Goal: Obtain resource: Download file/media

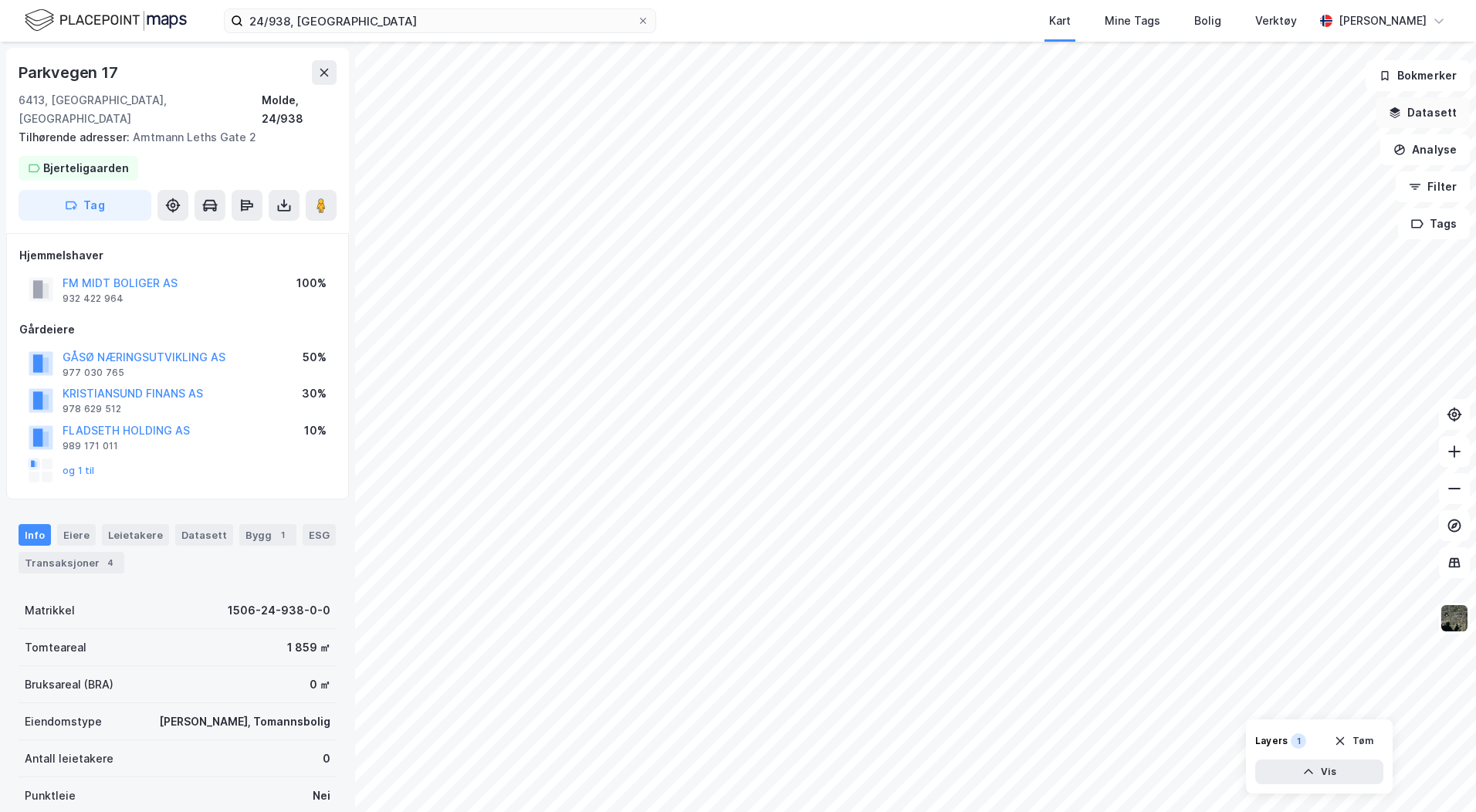
click at [1392, 114] on button "Datasett" at bounding box center [1423, 113] width 94 height 31
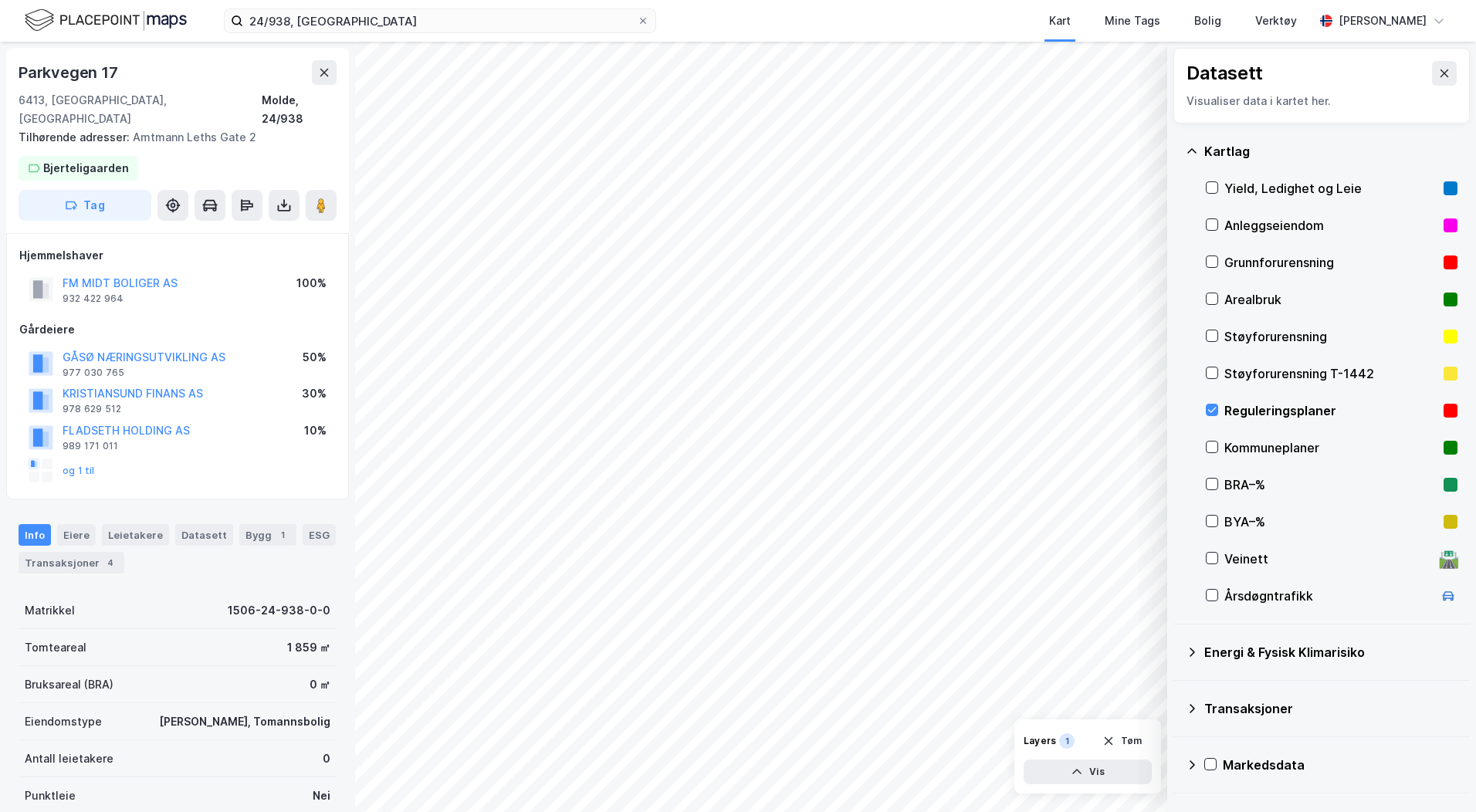
click at [1261, 402] on div "Reguleringsplaner" at bounding box center [1330, 411] width 213 height 19
click at [440, 26] on input "24/938, [GEOGRAPHIC_DATA]" at bounding box center [440, 21] width 394 height 23
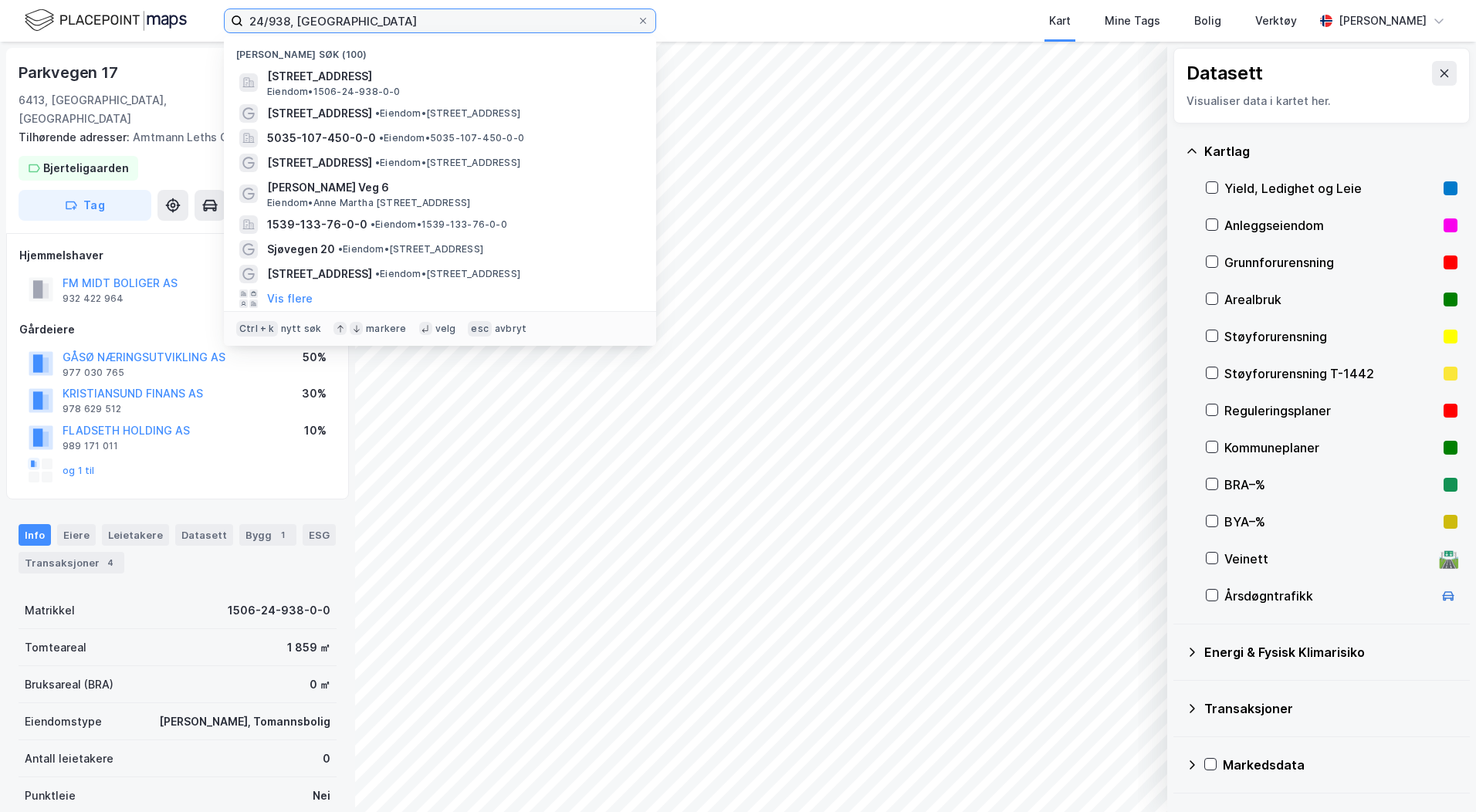
click at [440, 26] on input "24/938, [GEOGRAPHIC_DATA]" at bounding box center [440, 21] width 394 height 23
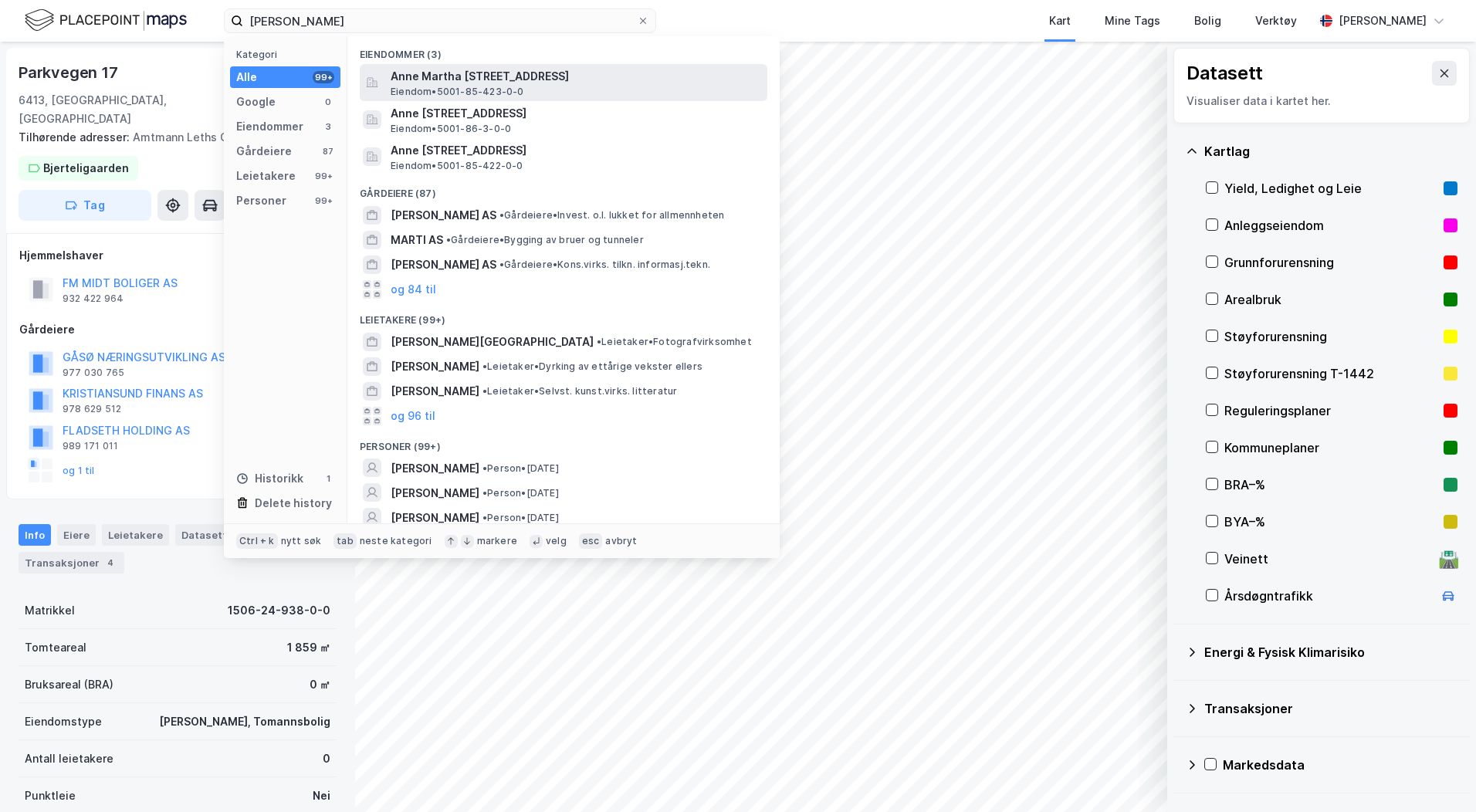
click at [513, 89] on span "Eiendom • 5001-85-423-0-0" at bounding box center [457, 91] width 133 height 12
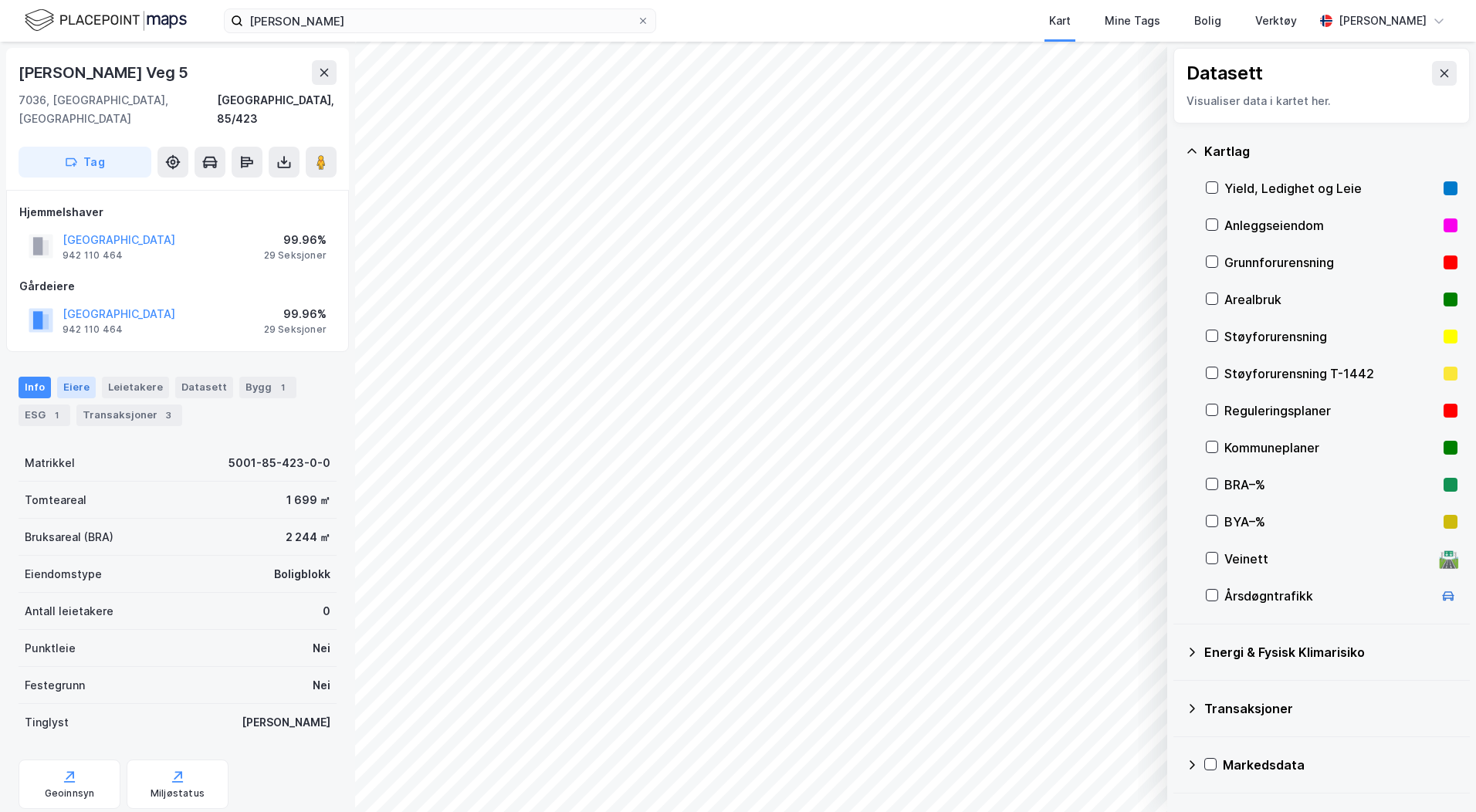
click at [80, 377] on div "Eiere" at bounding box center [76, 387] width 38 height 22
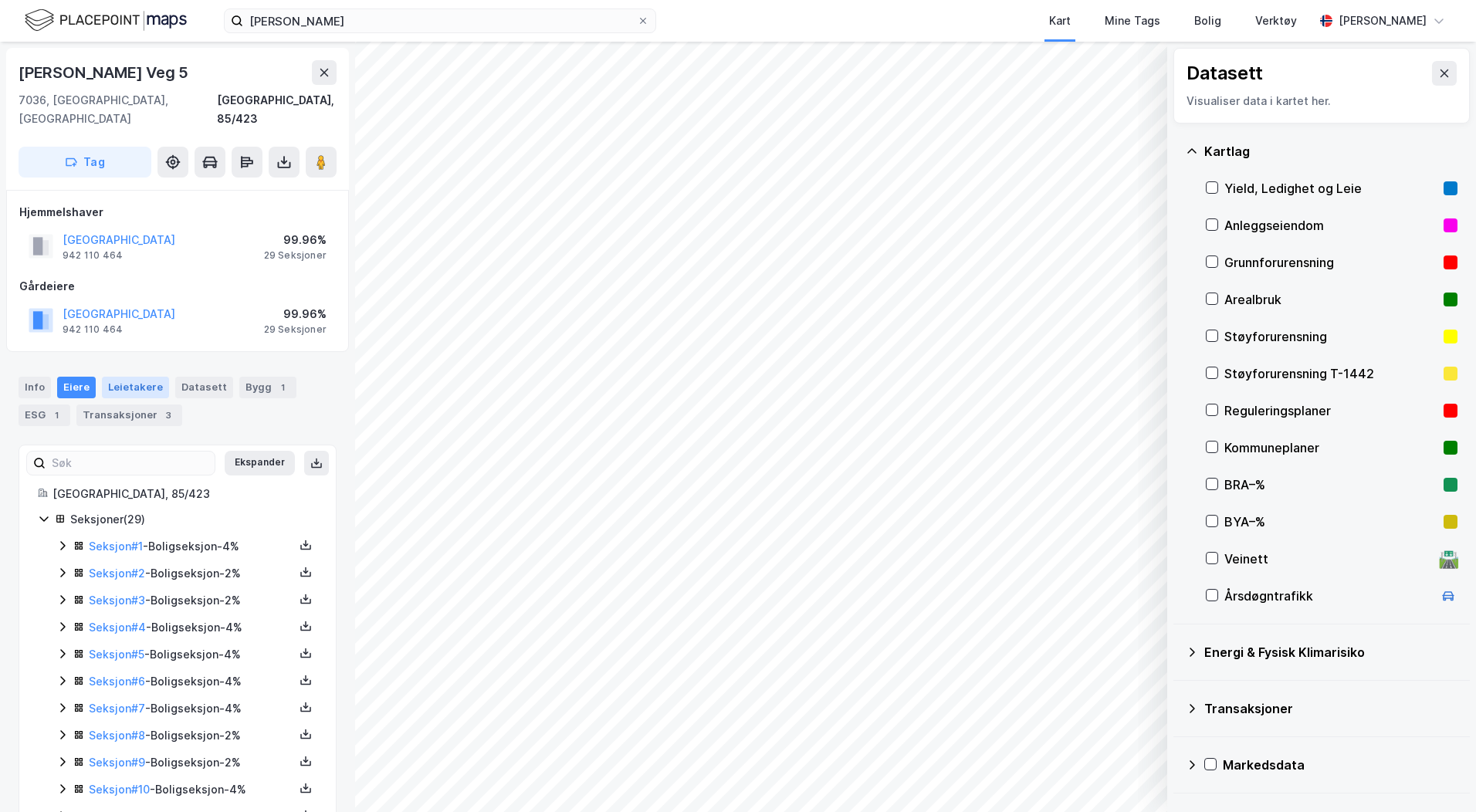
click at [112, 377] on div "Leietakere" at bounding box center [136, 387] width 68 height 22
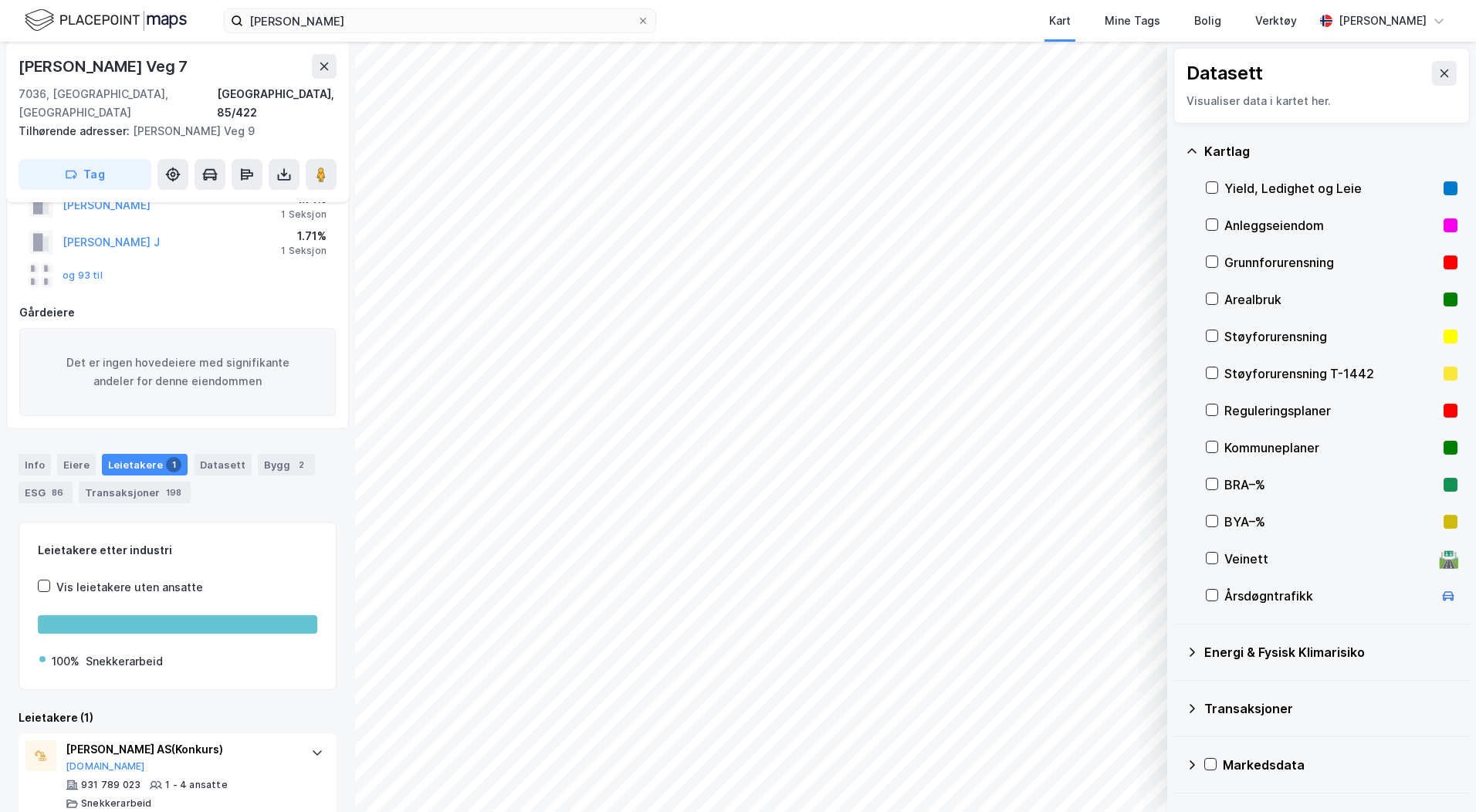
scroll to position [101, 0]
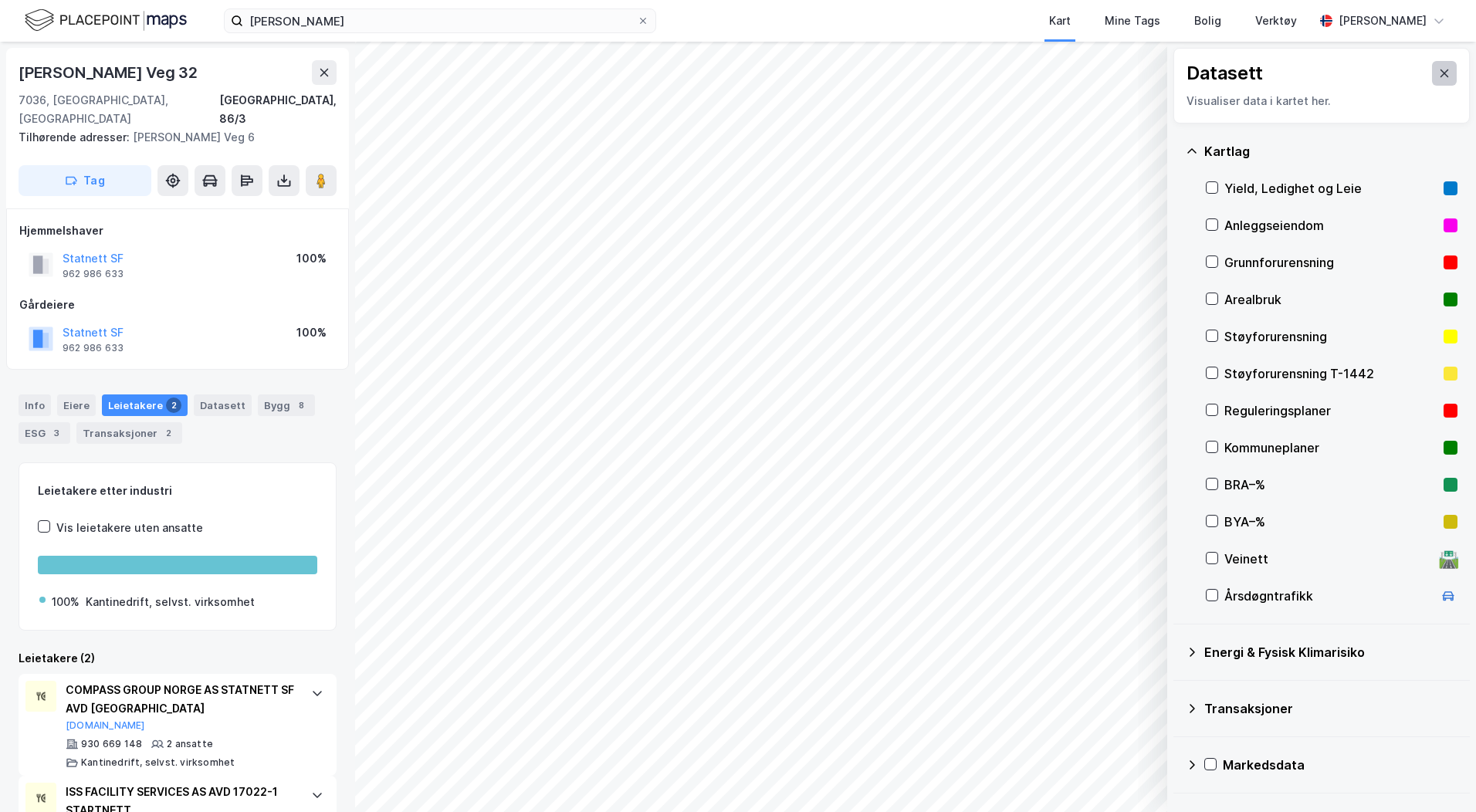
click at [1432, 69] on button at bounding box center [1444, 73] width 24 height 24
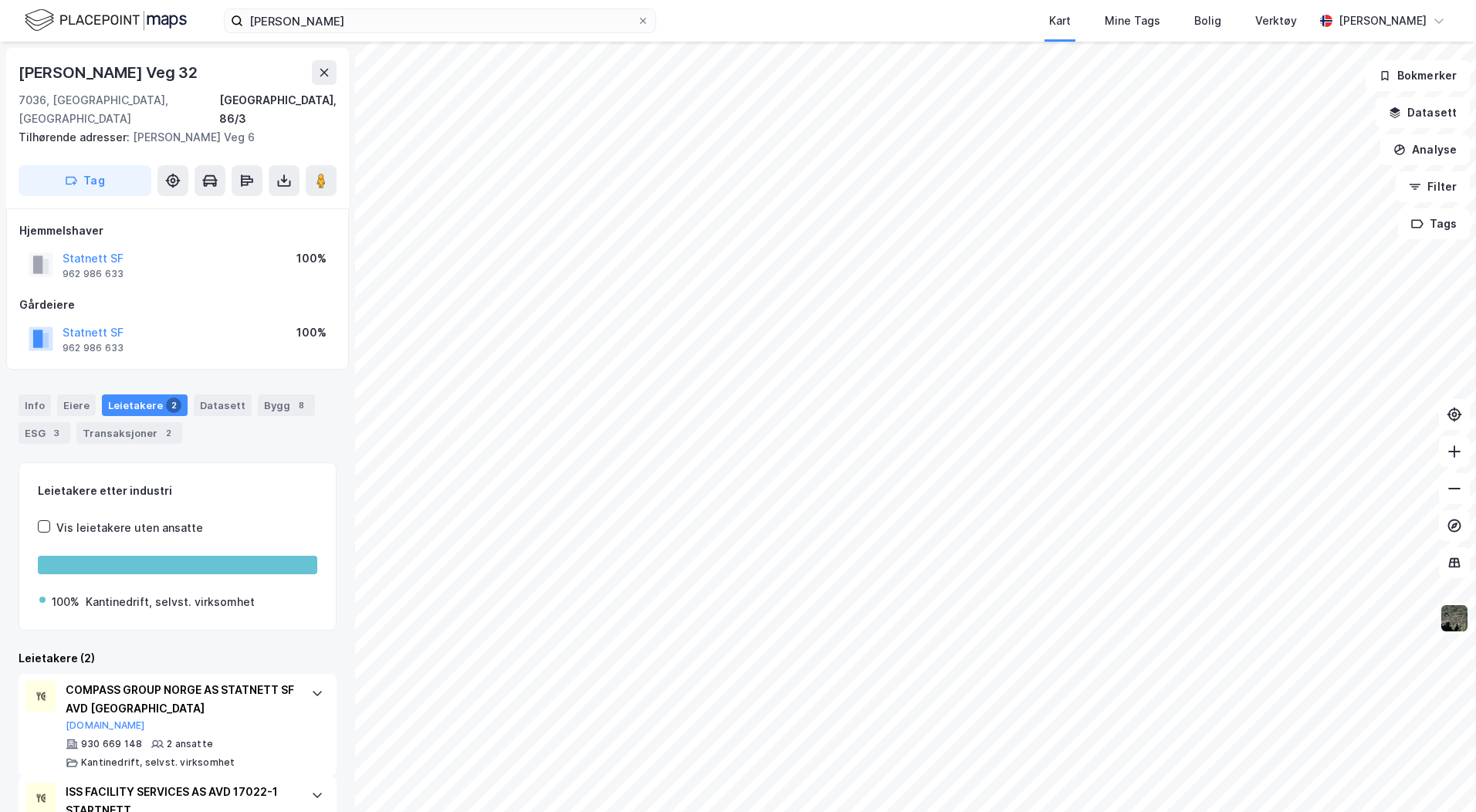
click at [1457, 621] on img at bounding box center [1453, 618] width 29 height 29
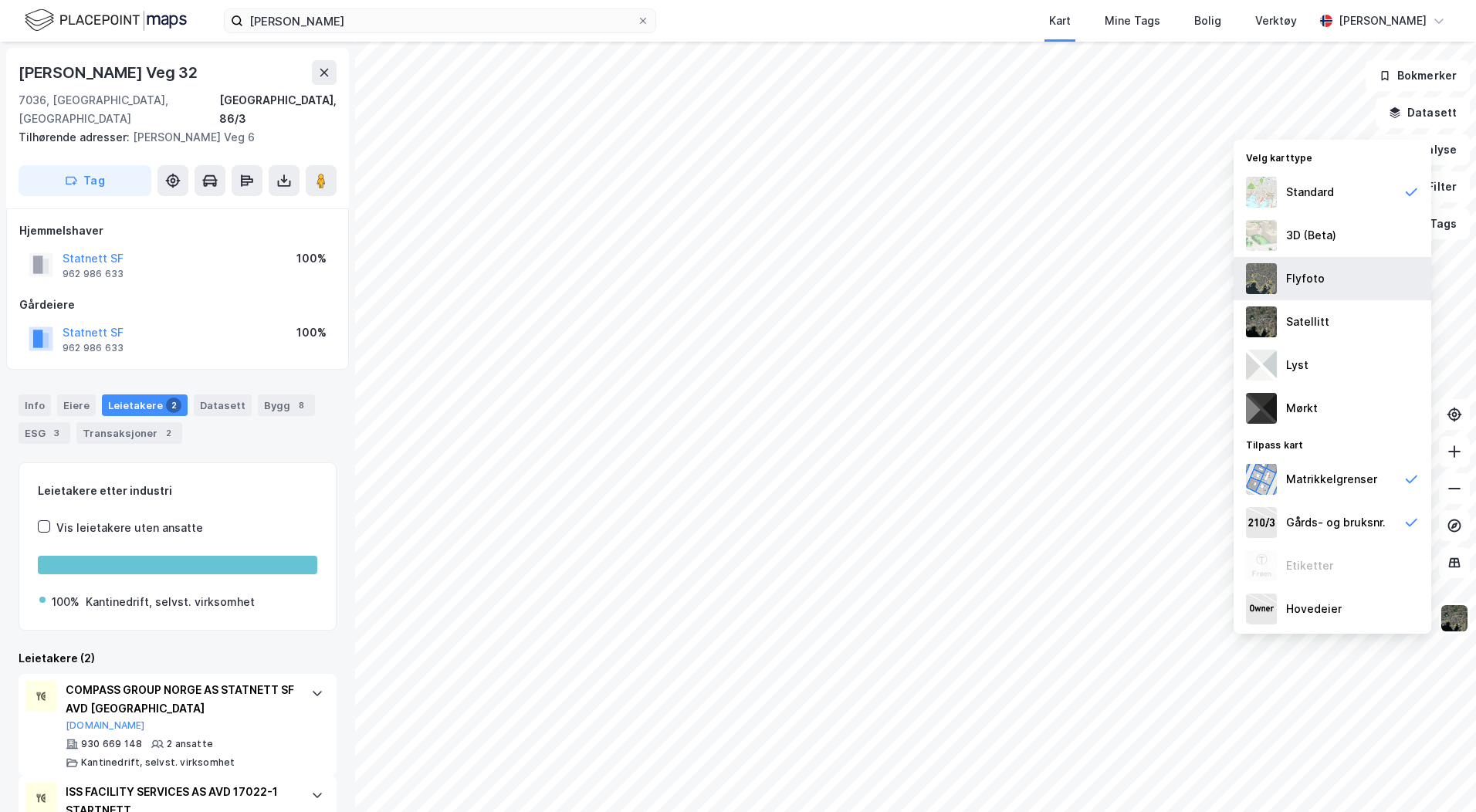
click at [1314, 286] on div "Flyfoto" at bounding box center [1304, 278] width 38 height 19
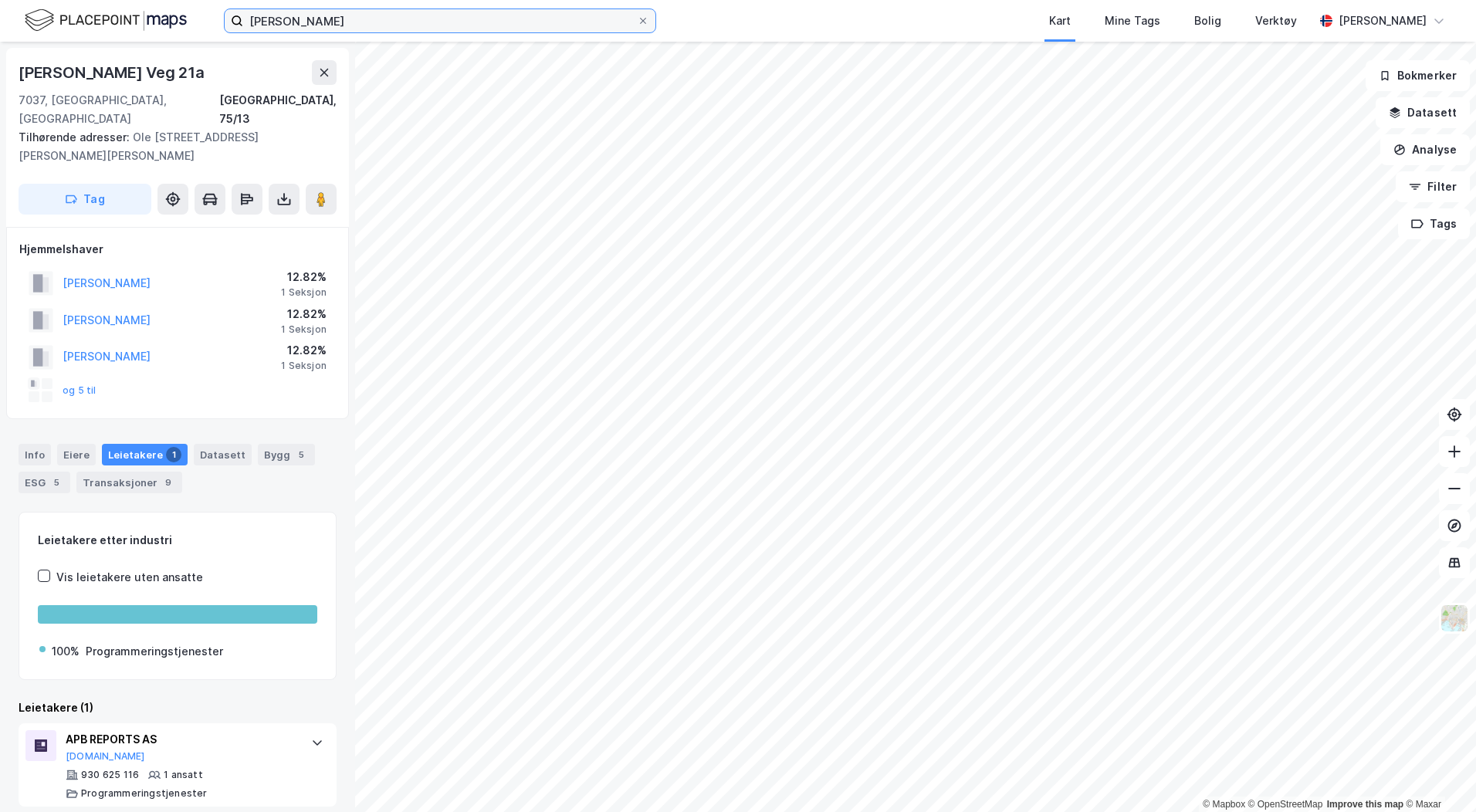
click at [273, 18] on input "[PERSON_NAME]" at bounding box center [440, 21] width 394 height 23
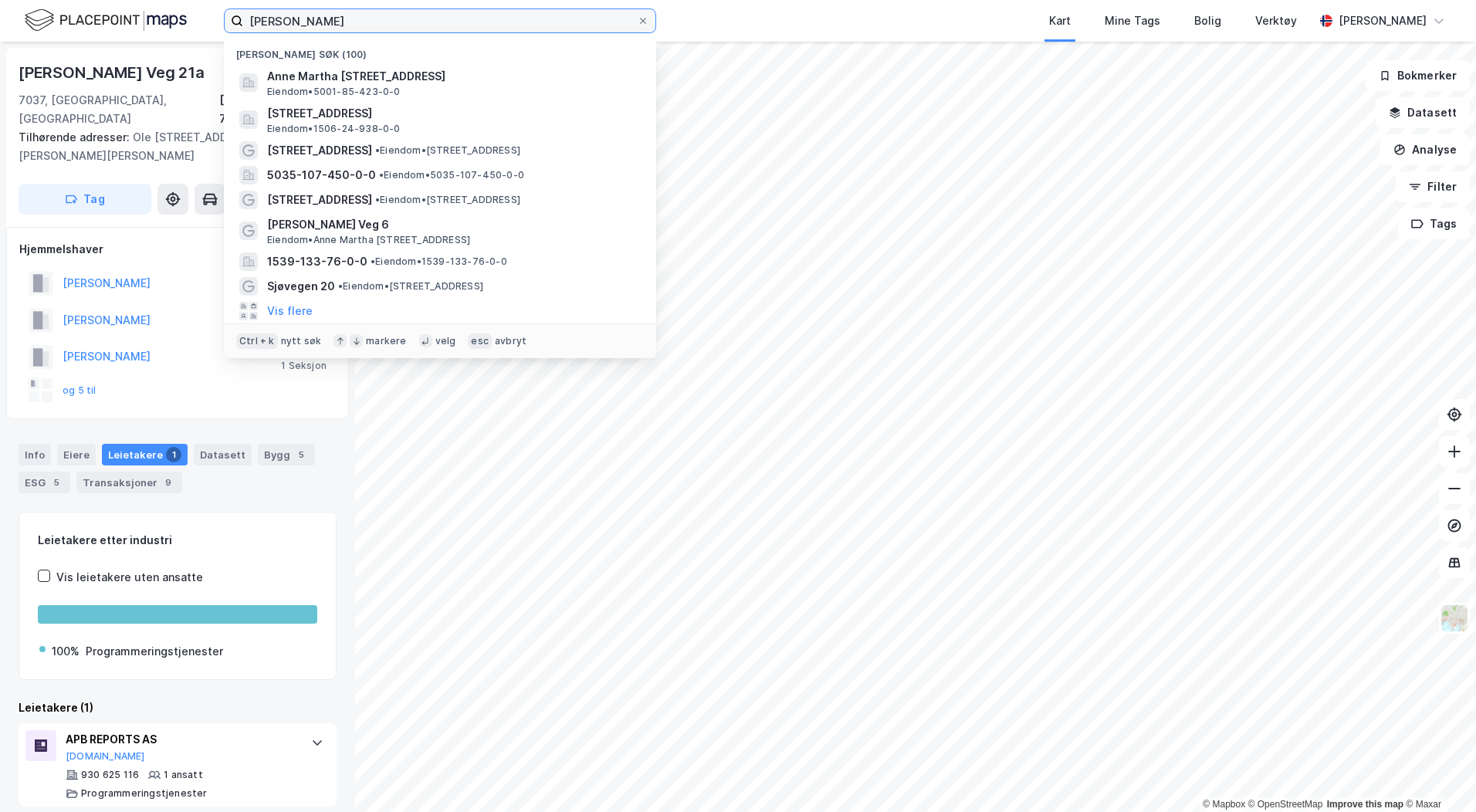
click at [273, 18] on input "[PERSON_NAME]" at bounding box center [440, 21] width 394 height 23
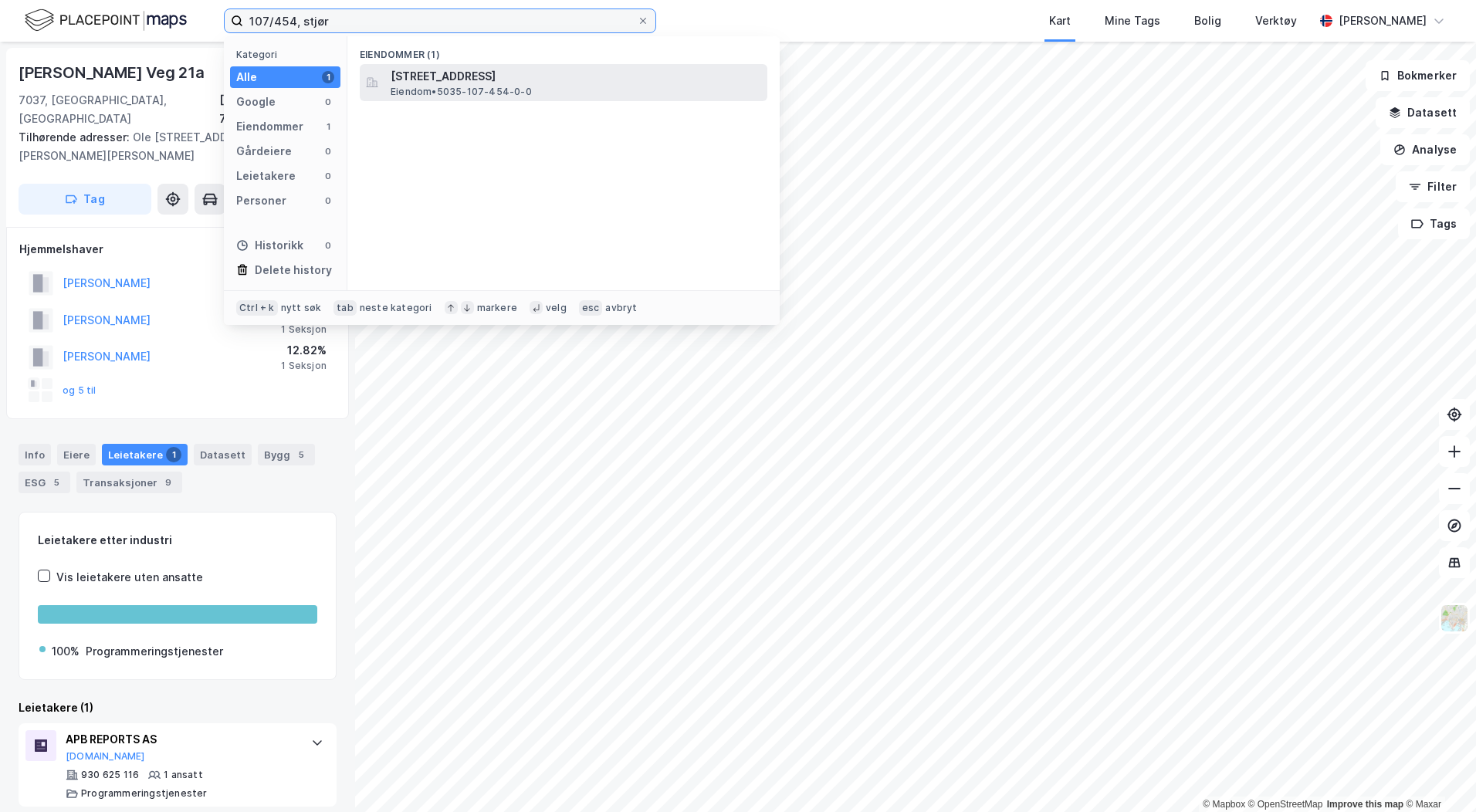
type input "107/454, stjør"
click at [447, 64] on div "[STREET_ADDRESS] • 5035-107-454-0-0" at bounding box center [564, 83] width 408 height 38
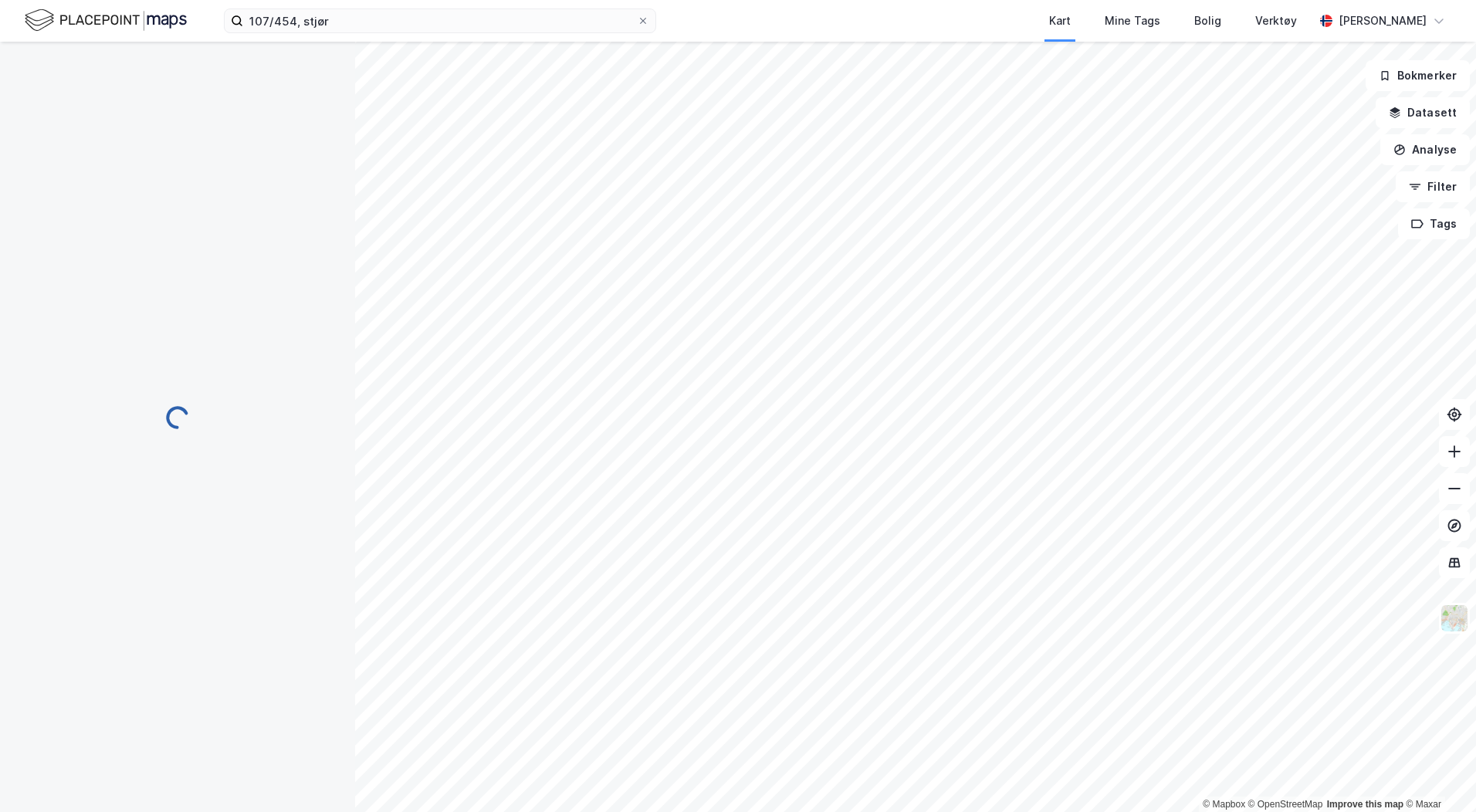
scroll to position [42, 0]
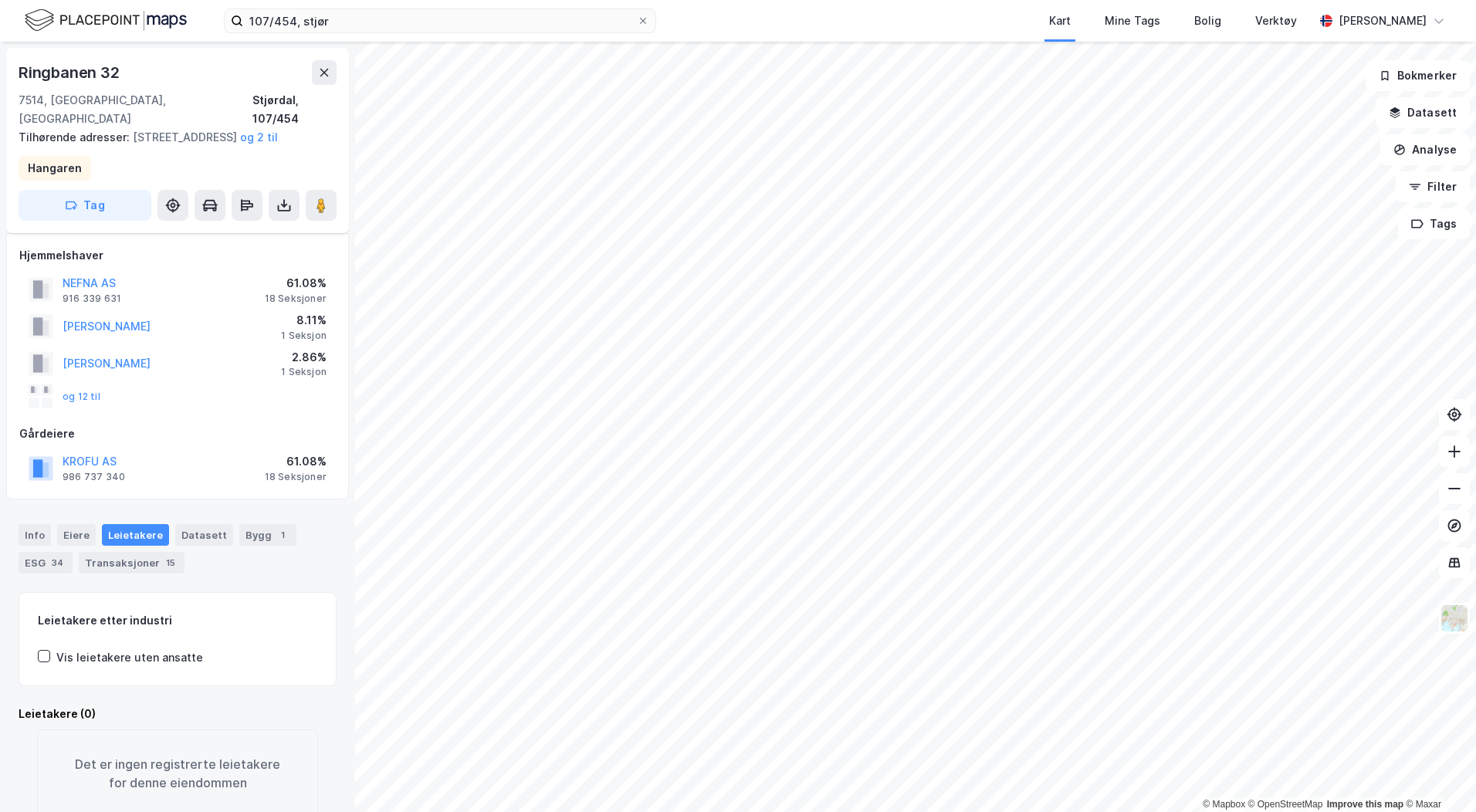
scroll to position [42, 0]
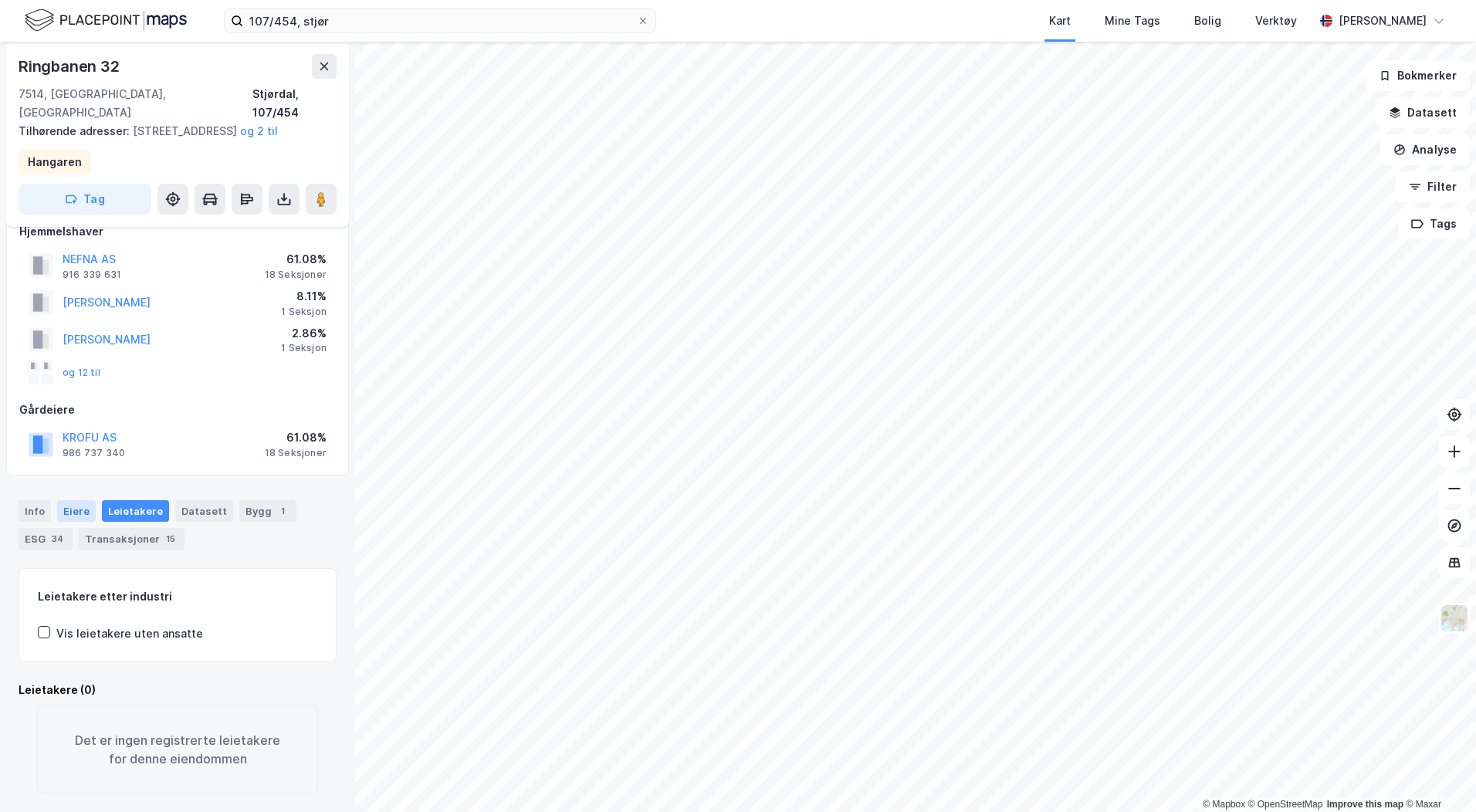
click at [72, 500] on div "Eiere" at bounding box center [76, 510] width 38 height 22
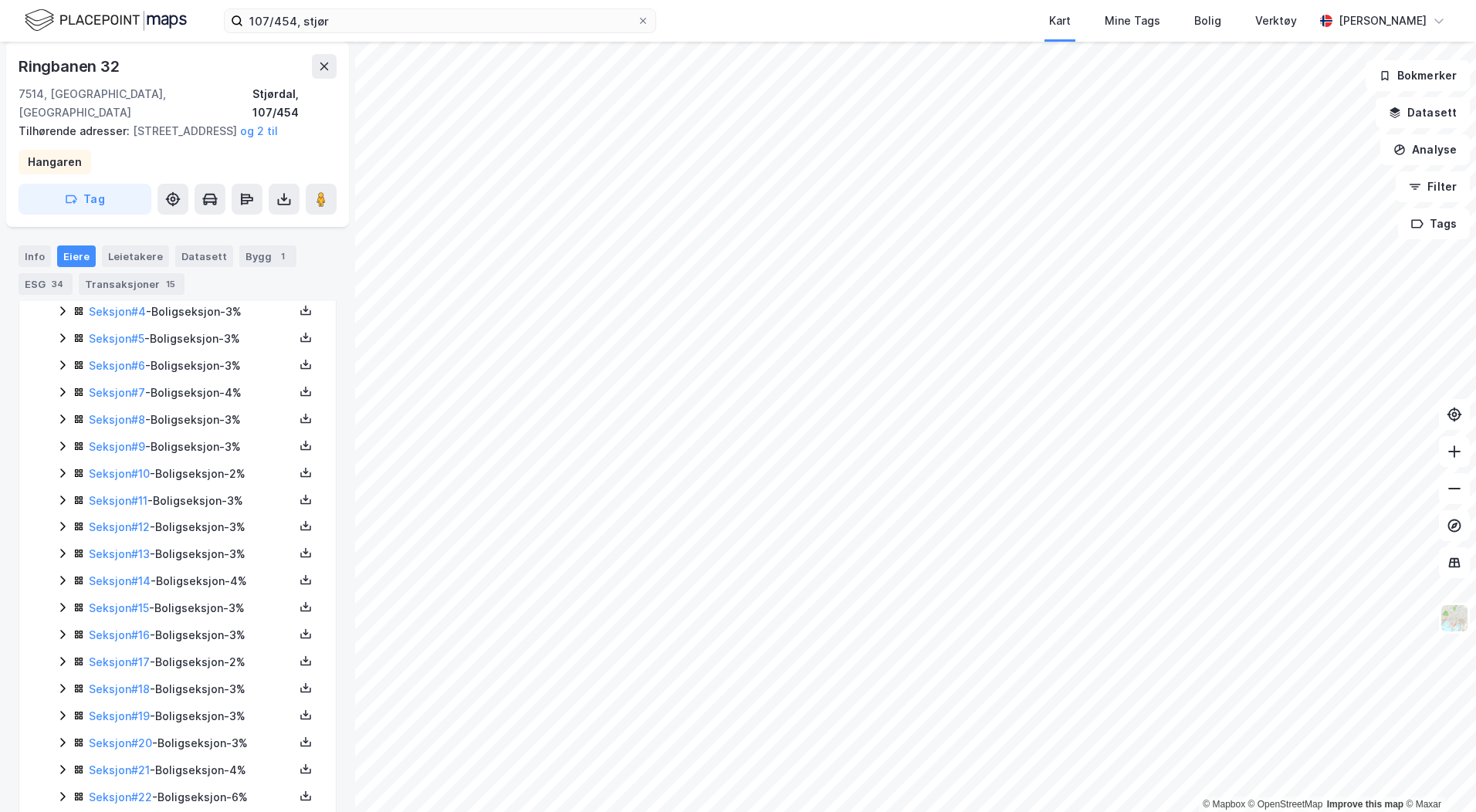
scroll to position [695, 0]
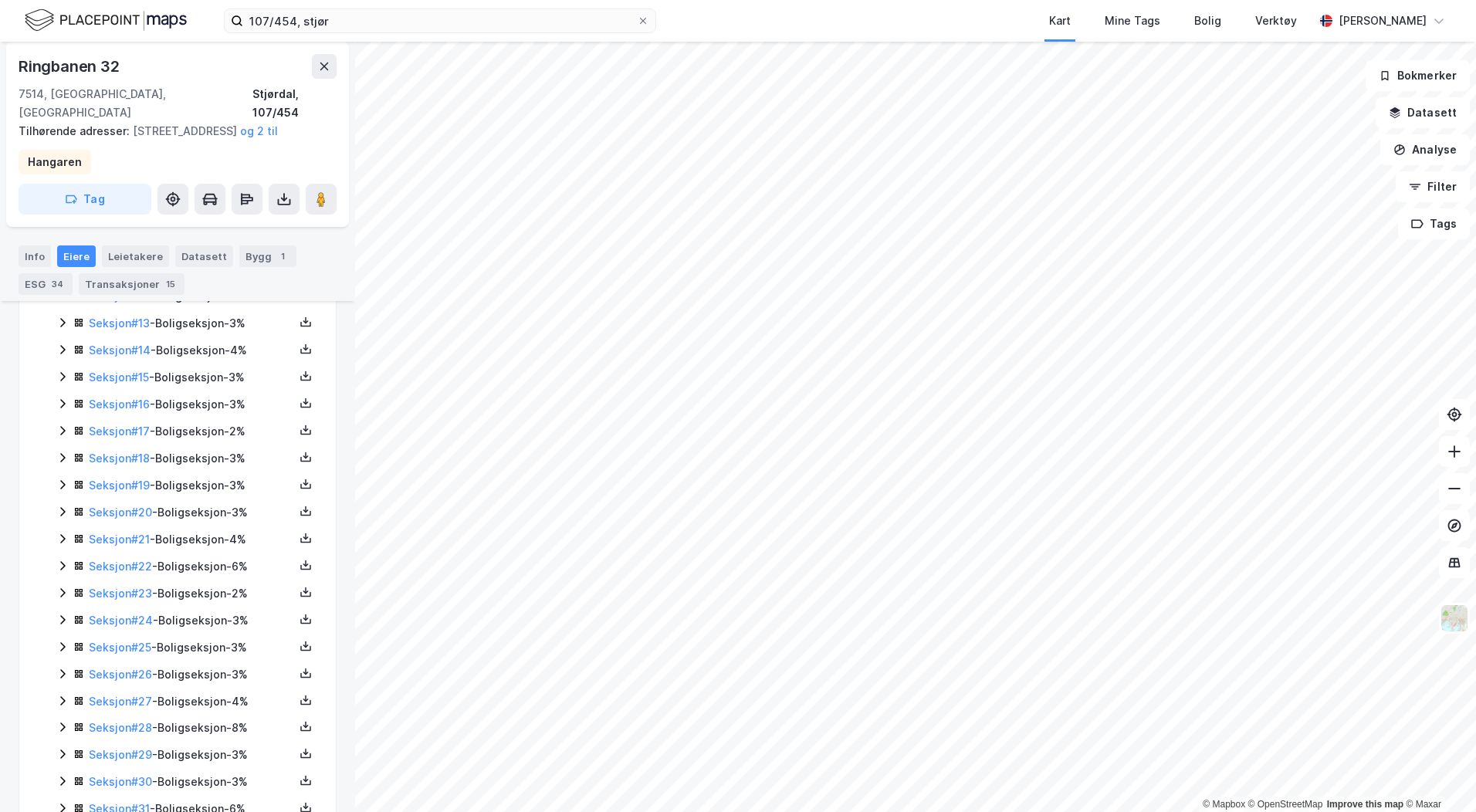
click at [68, 436] on icon at bounding box center [62, 430] width 12 height 12
click at [109, 436] on link "Seksjon # 17" at bounding box center [119, 431] width 61 height 13
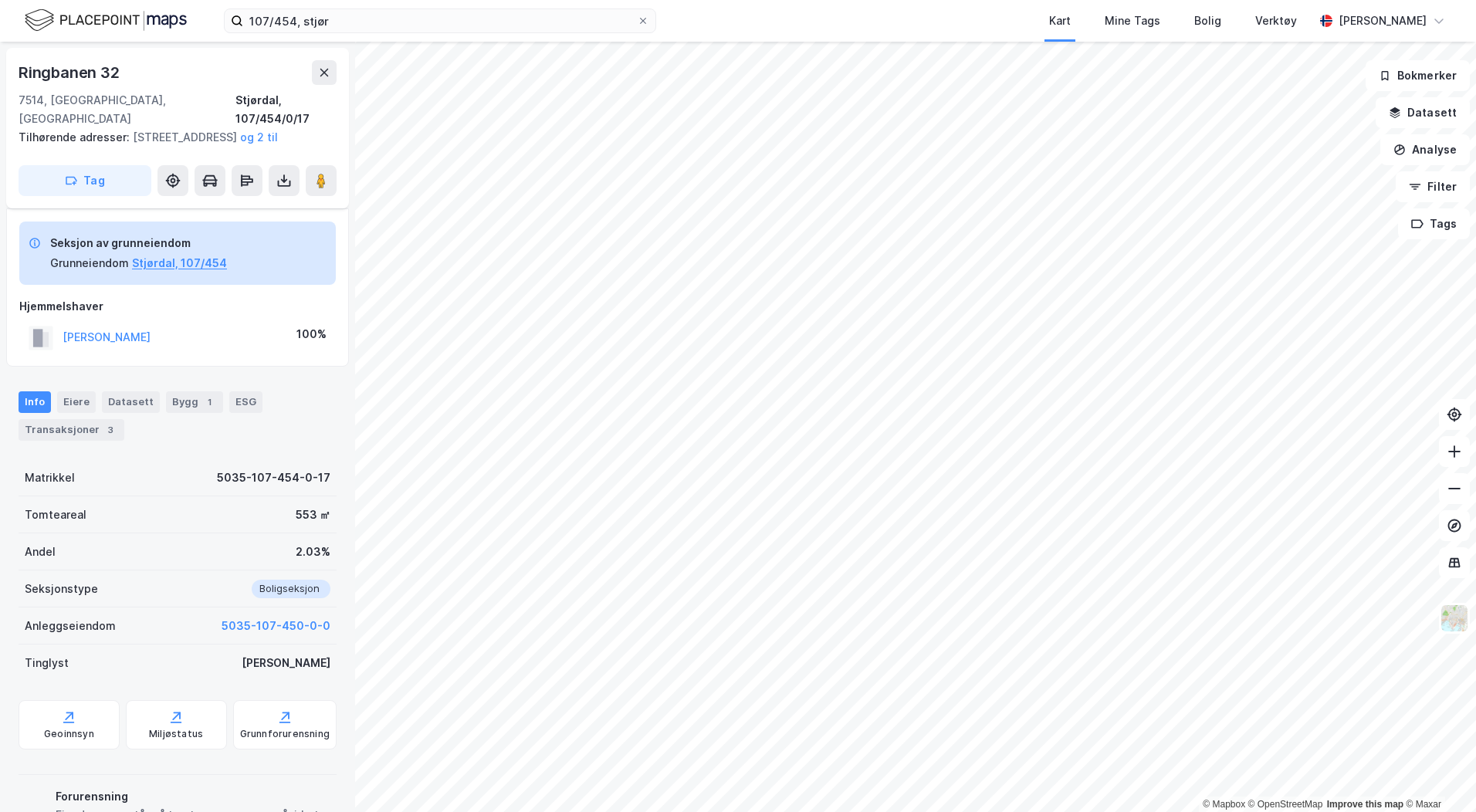
scroll to position [136, 0]
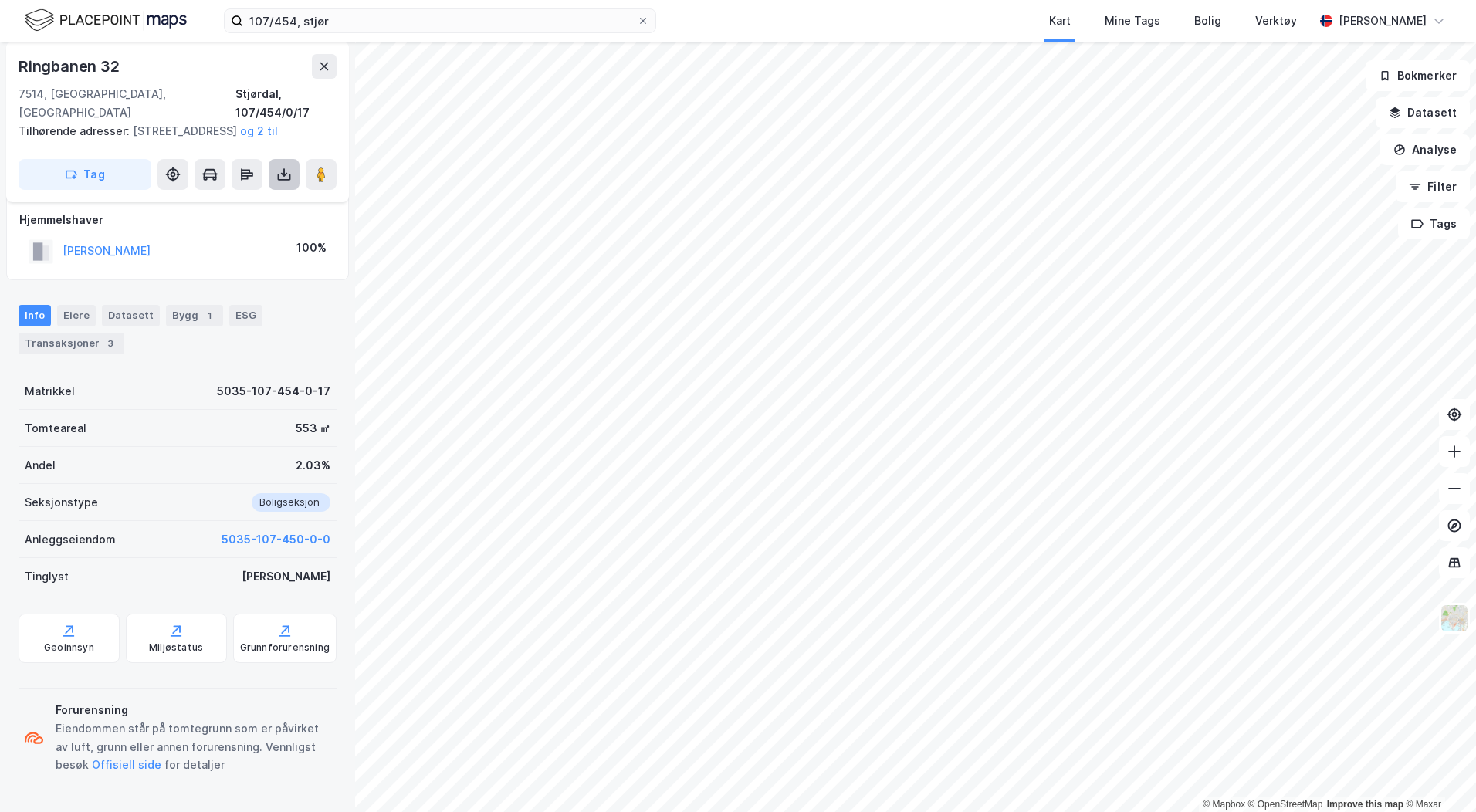
click at [278, 183] on button at bounding box center [283, 174] width 31 height 31
click at [268, 203] on div "Last ned grunnbok" at bounding box center [217, 205] width 164 height 24
